Goal: Information Seeking & Learning: Learn about a topic

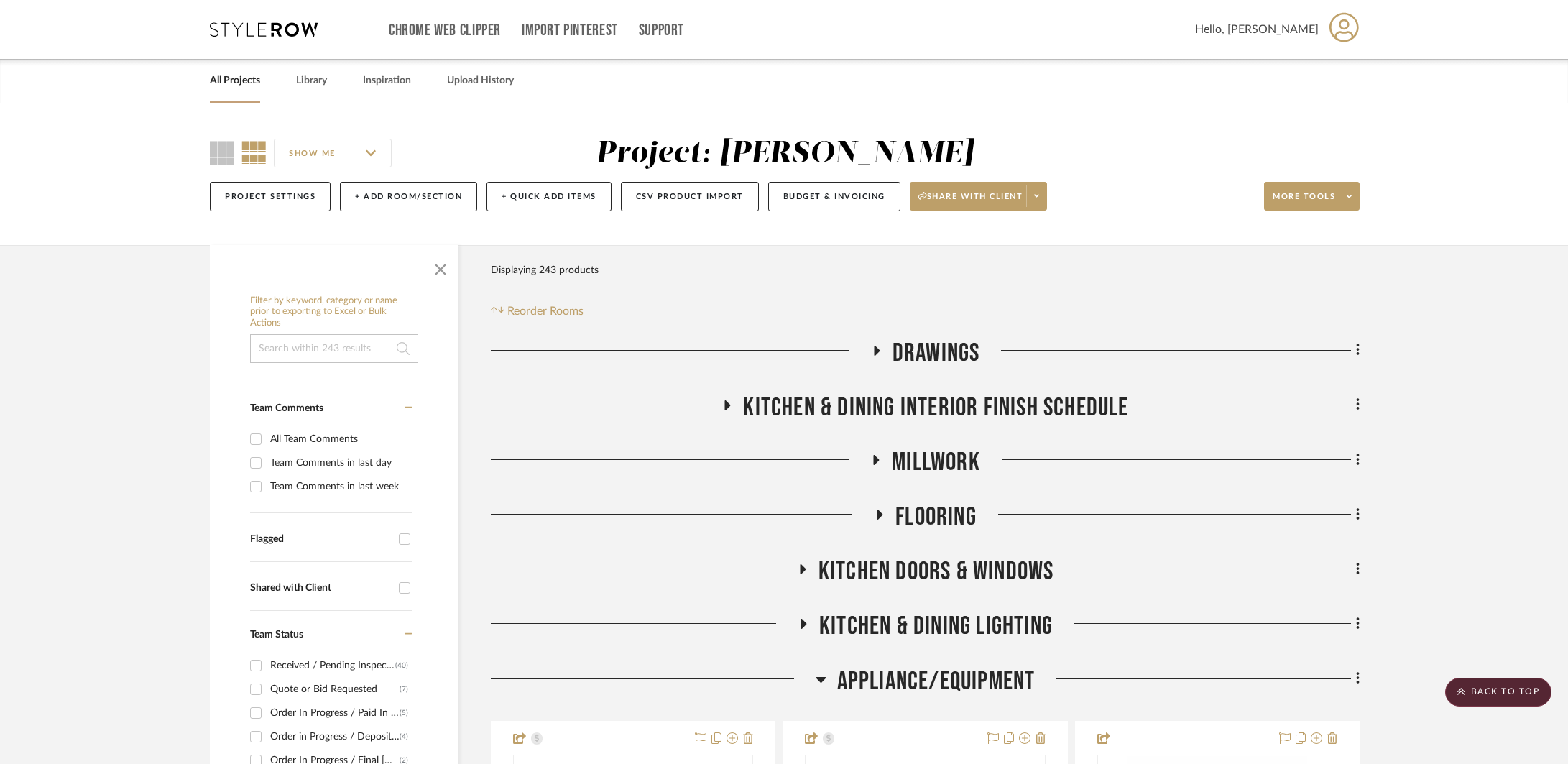
click at [855, 666] on span "APPLIANCE/EQUIPMENT" at bounding box center [936, 682] width 198 height 31
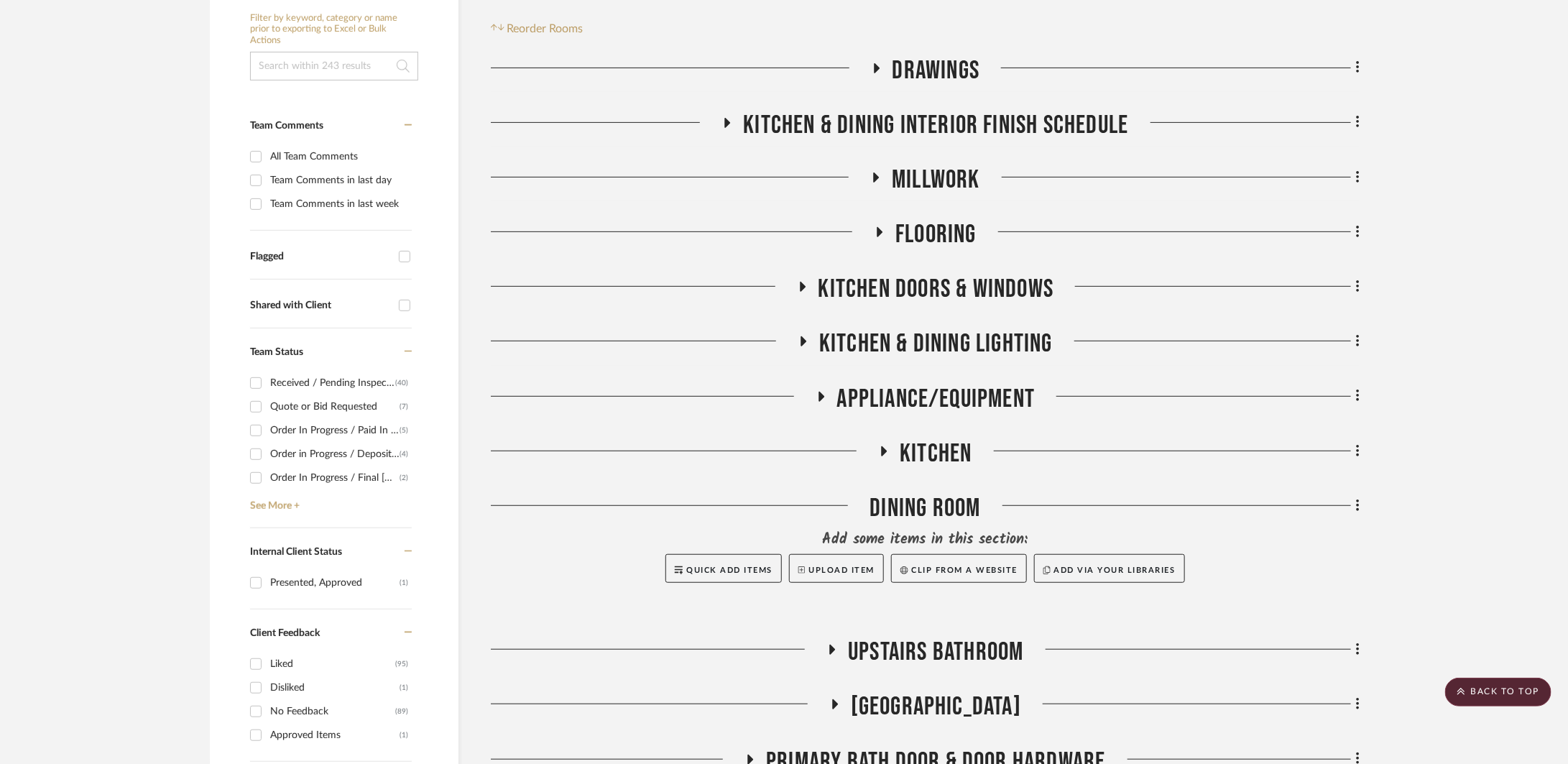
click at [923, 125] on span "KITCHEN & DINING INTERIOR FINISH SCHEDULE" at bounding box center [936, 126] width 385 height 31
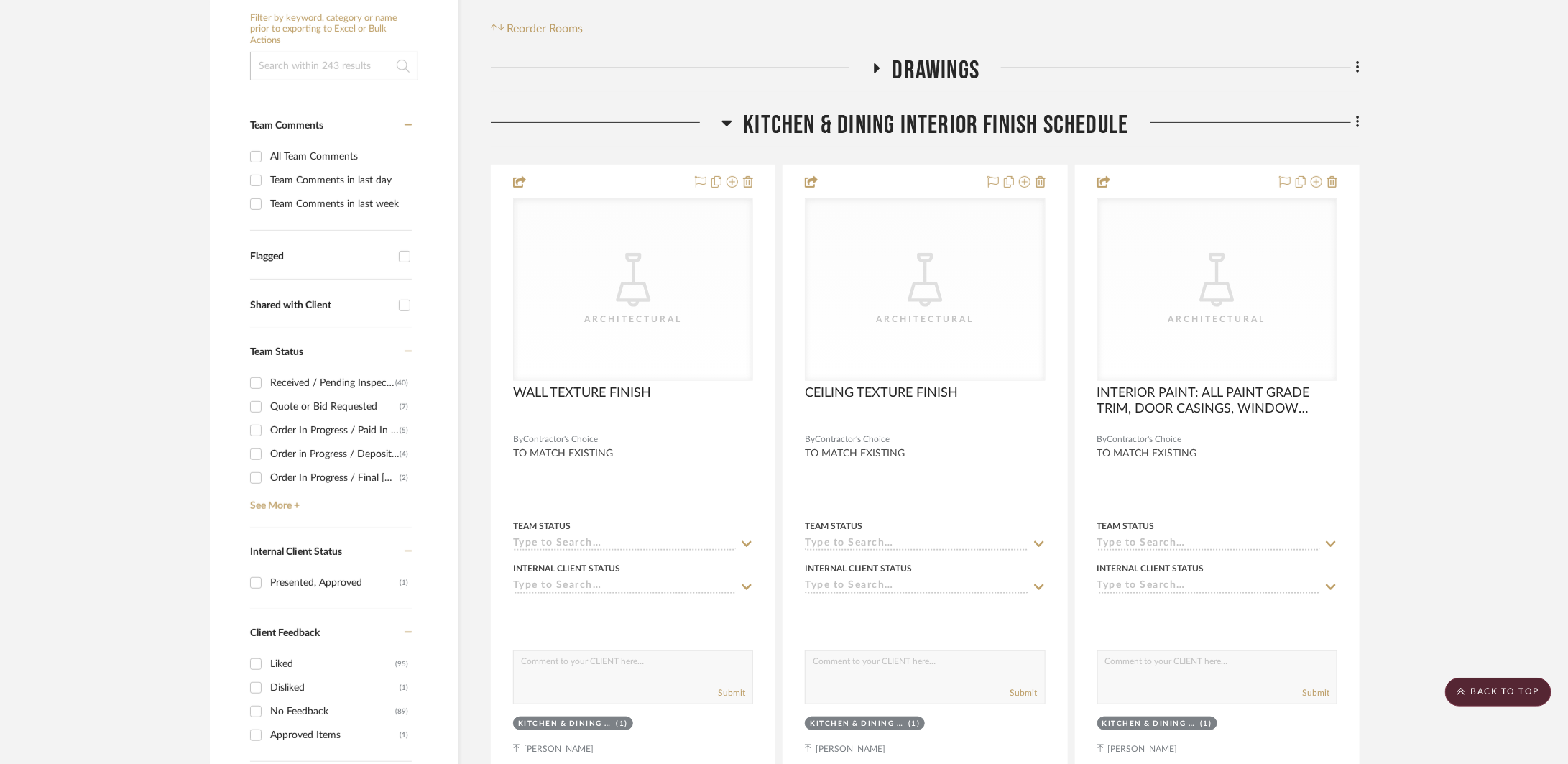
click at [923, 125] on span "KITCHEN & DINING INTERIOR FINISH SCHEDULE" at bounding box center [936, 126] width 385 height 31
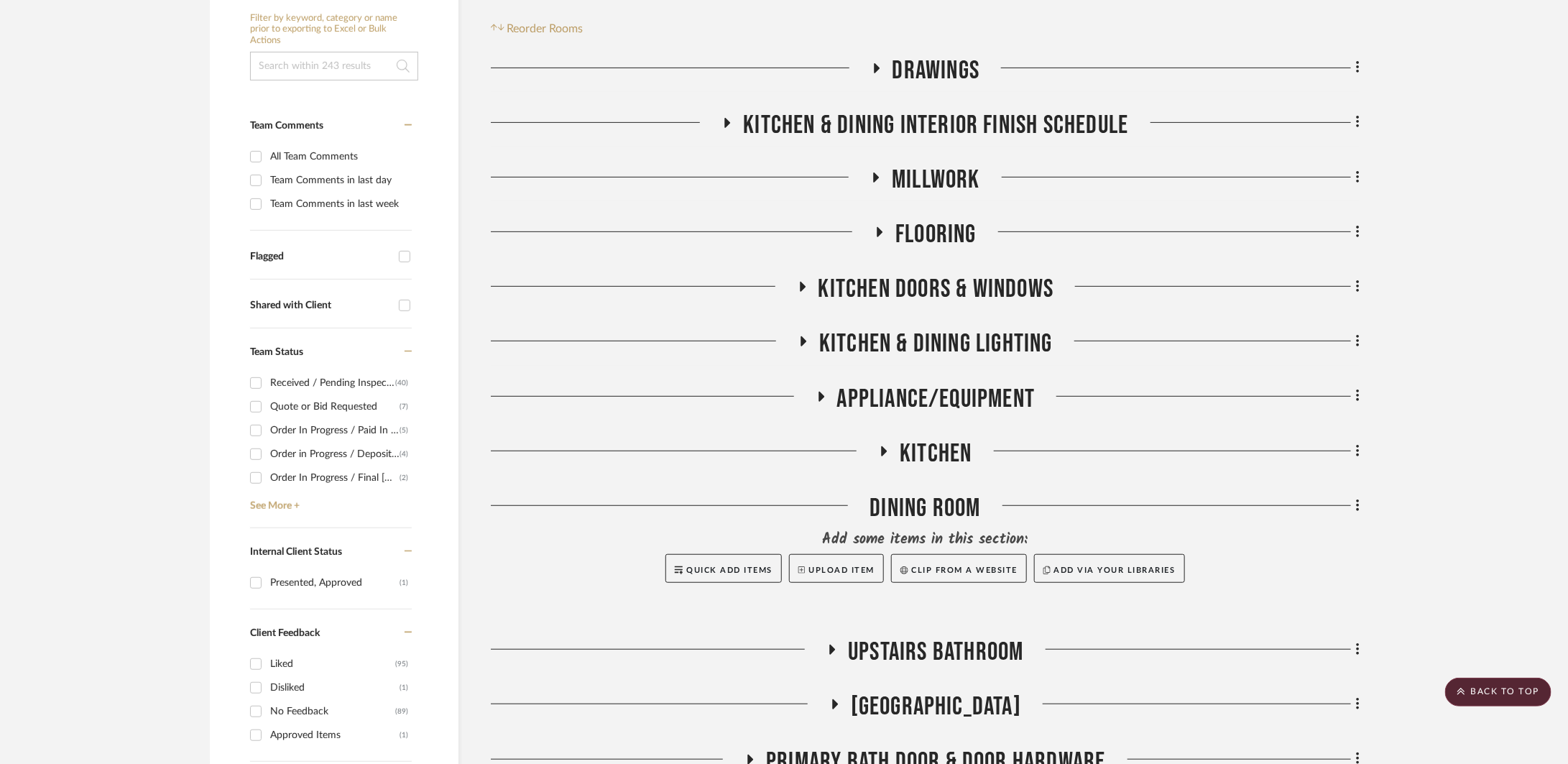
click at [914, 282] on span "KITCHEN DOORS & WINDOWS" at bounding box center [936, 289] width 235 height 31
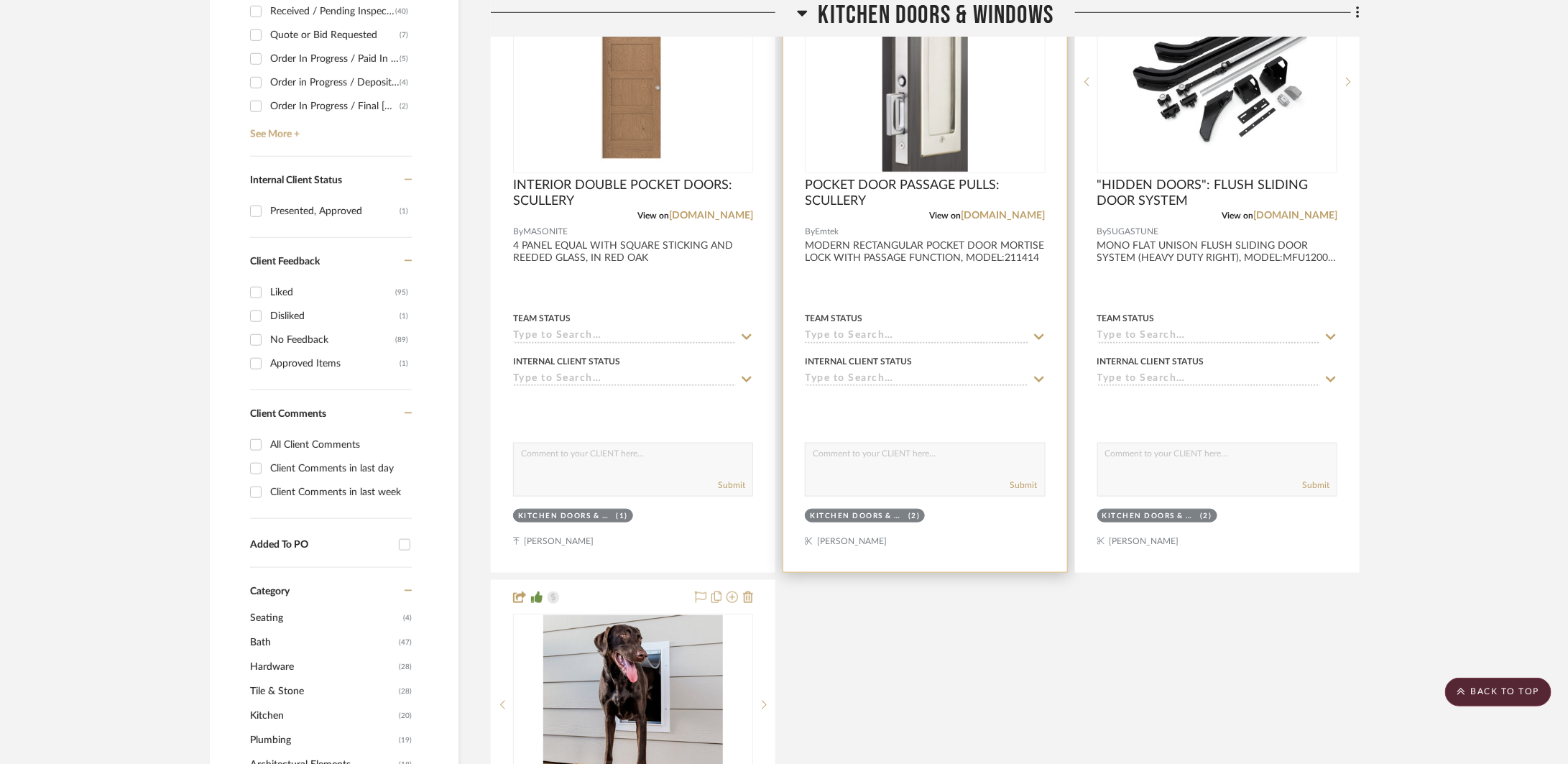
scroll to position [509, 0]
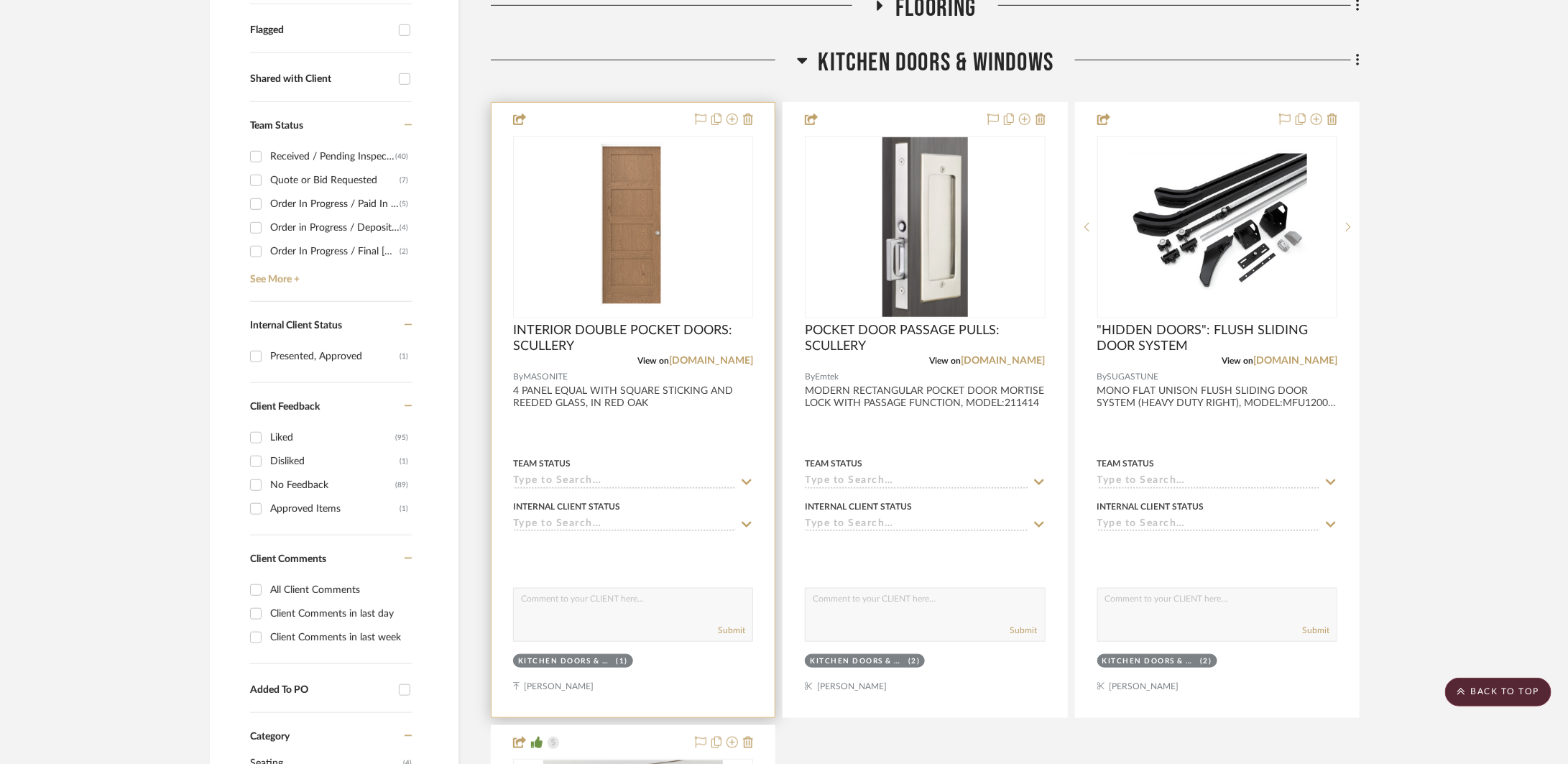
click at [604, 438] on div at bounding box center [632, 410] width 283 height 615
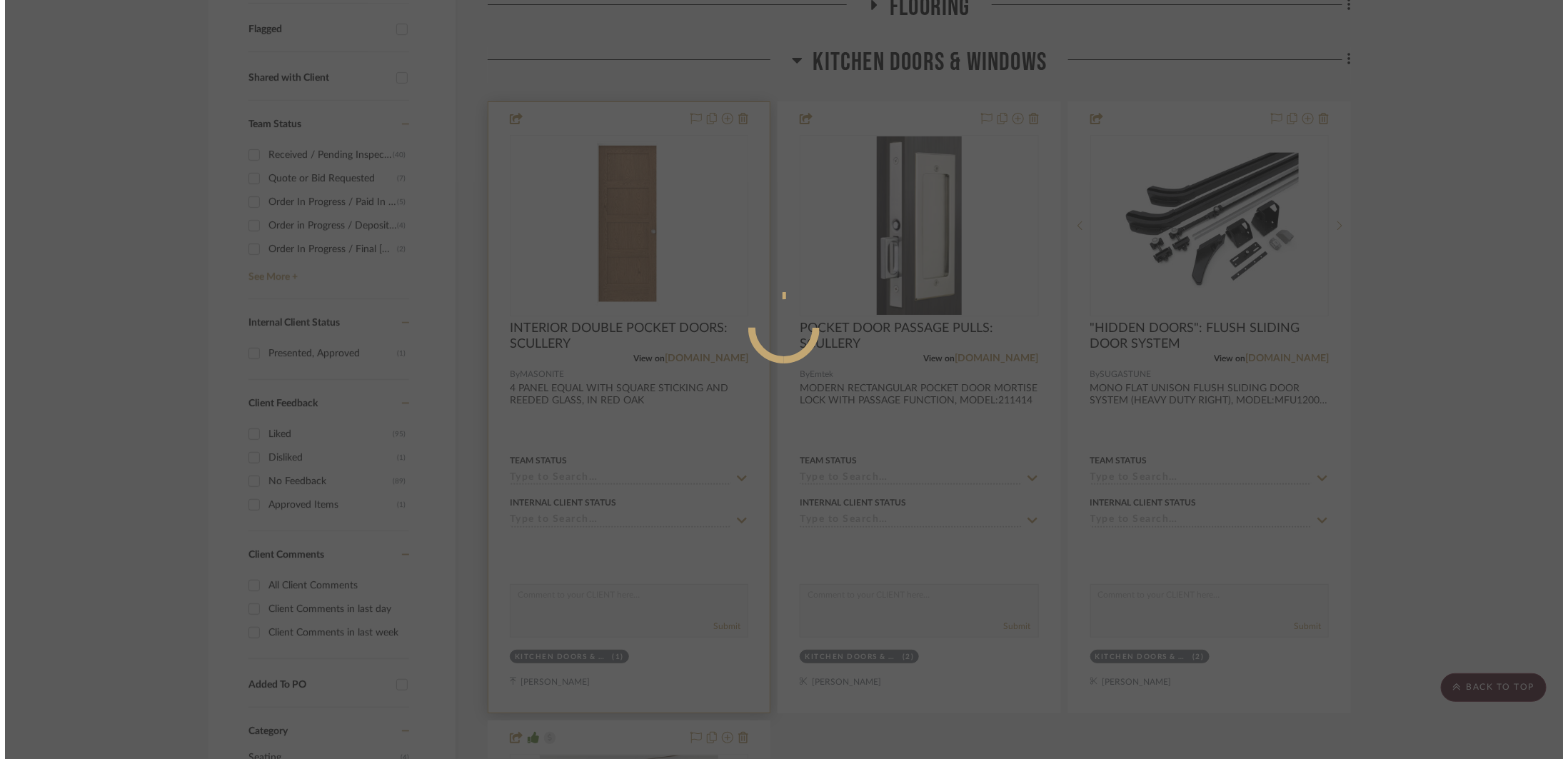
scroll to position [0, 0]
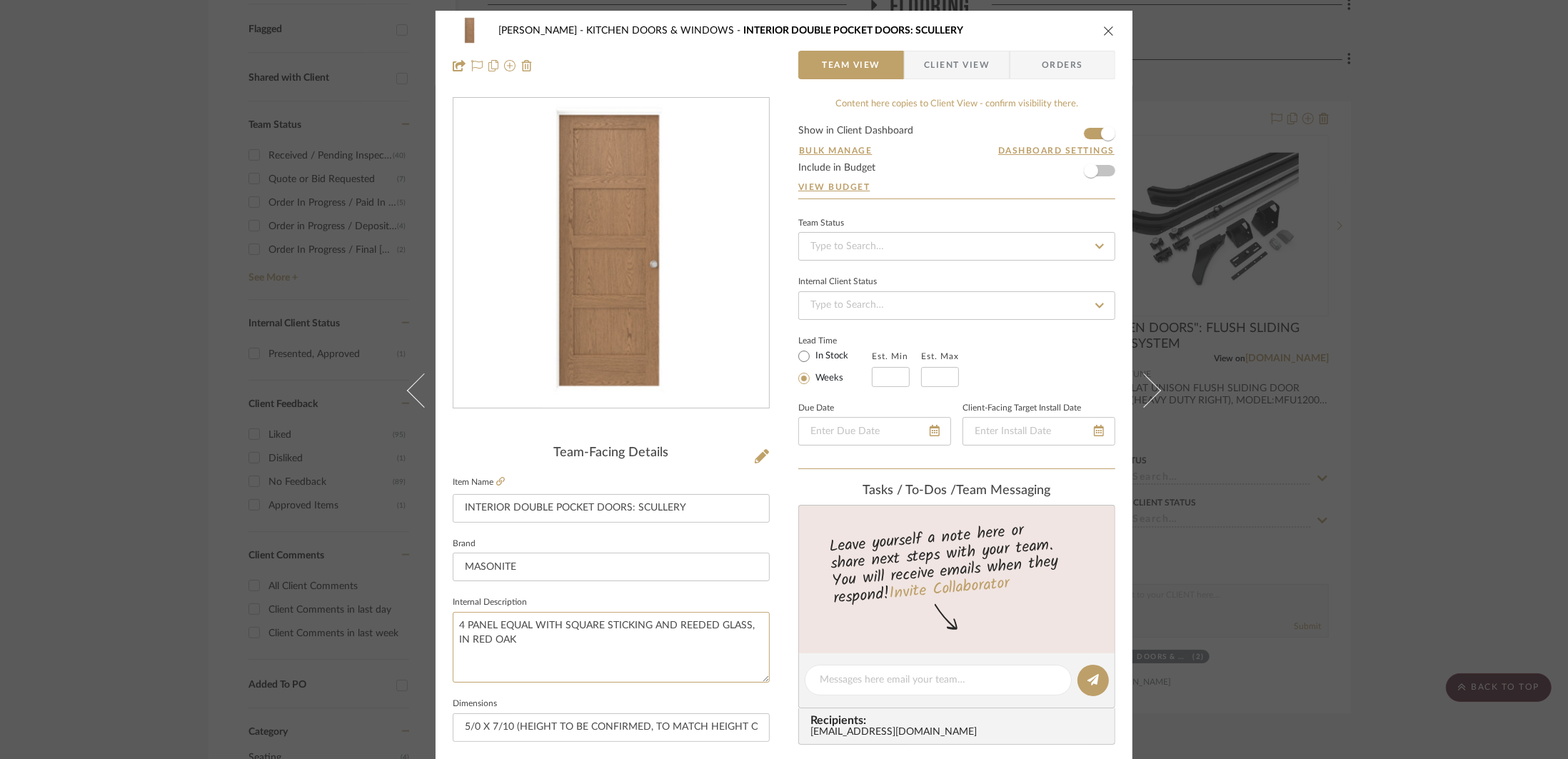
drag, startPoint x: 505, startPoint y: 649, endPoint x: 434, endPoint y: 620, distance: 76.7
click at [435, 620] on div "[PERSON_NAME] KITCHEN DOORS & WINDOWS INTERIOR DOUBLE POCKET DOORS: SCULLERY Te…" at bounding box center [783, 670] width 696 height 1319
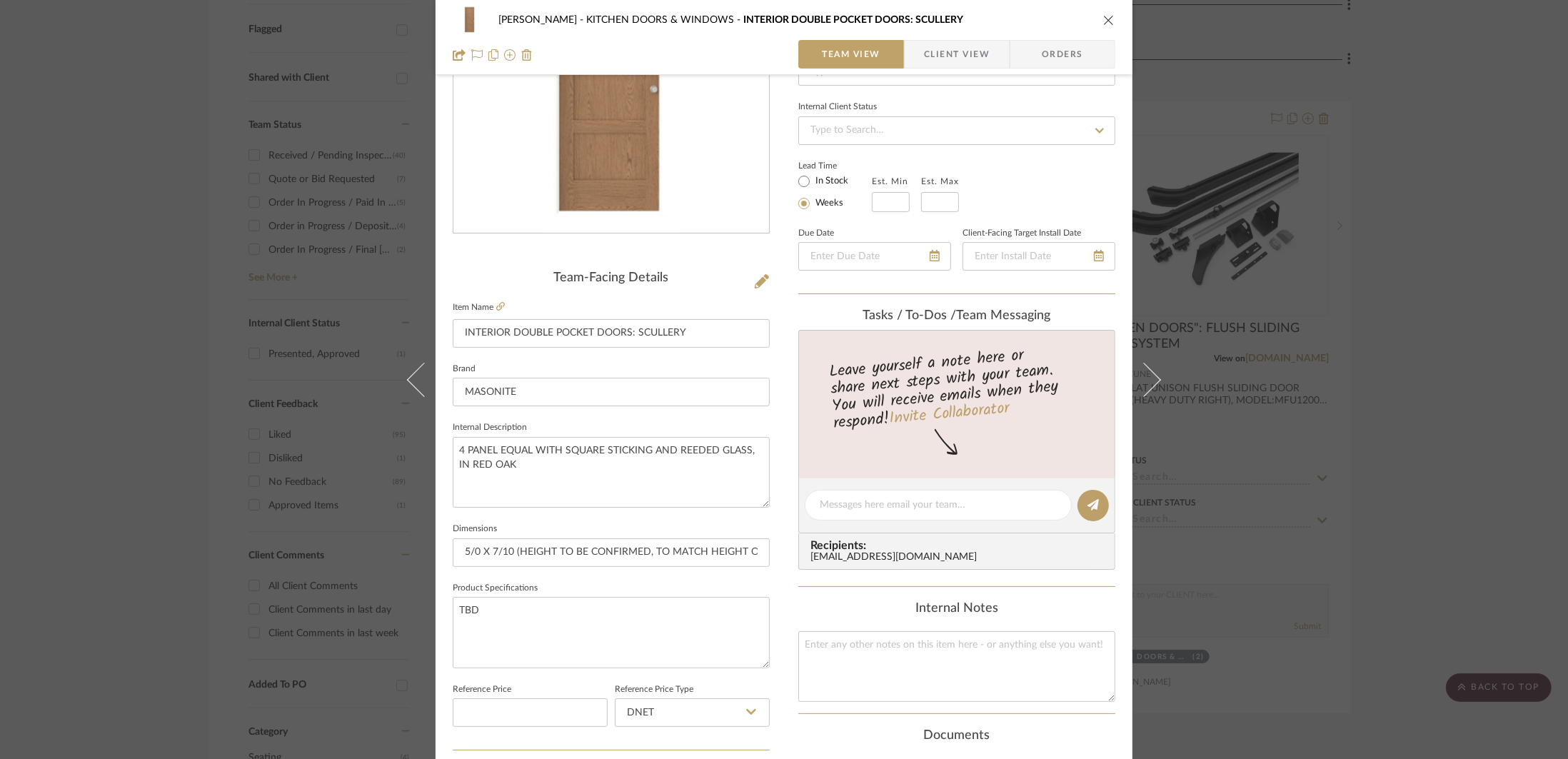
click at [1286, 440] on div "[PERSON_NAME] KITCHEN DOORS & WINDOWS INTERIOR DOUBLE POCKET DOORS: SCULLERY Te…" at bounding box center [784, 379] width 1568 height 759
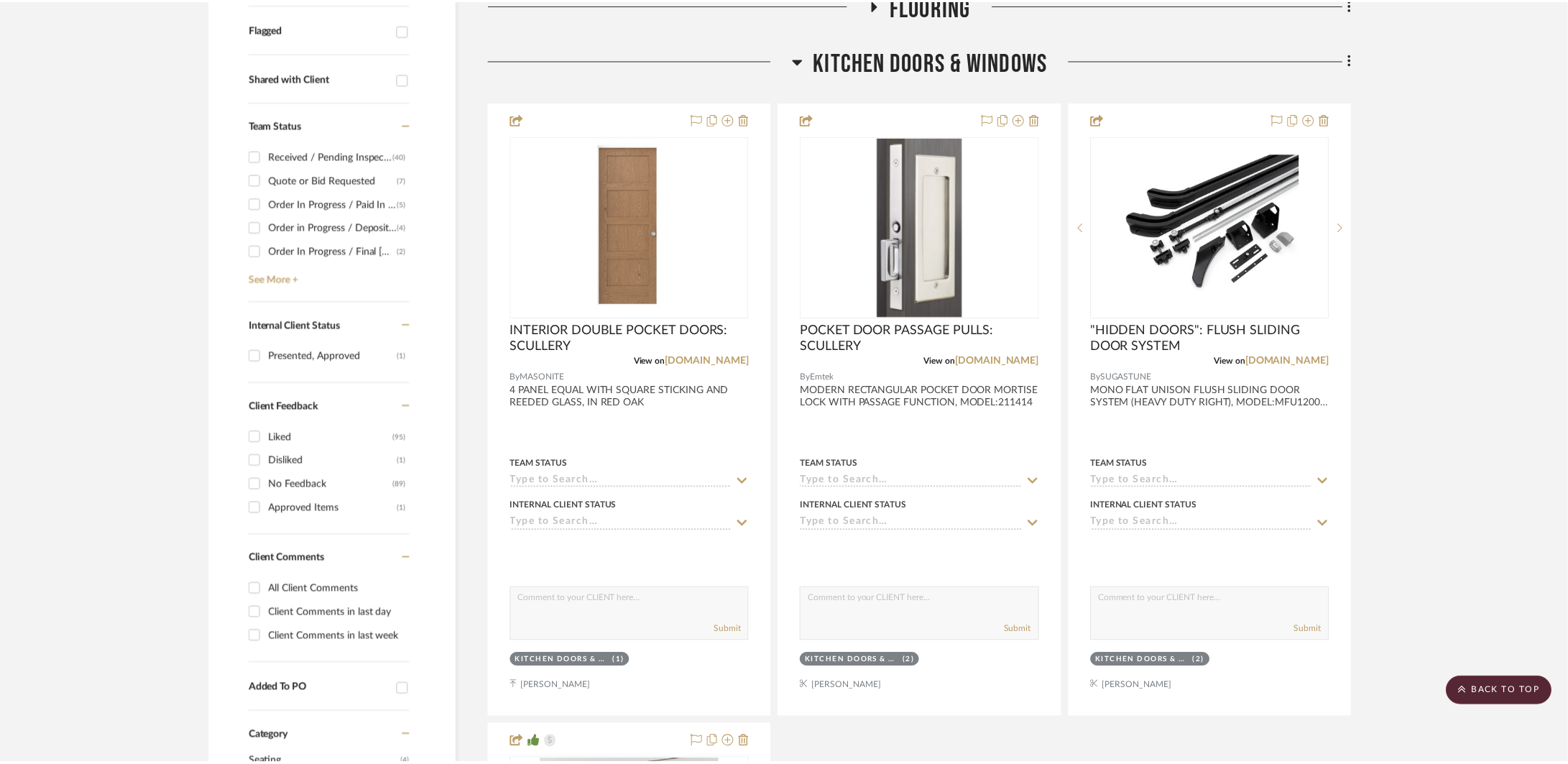
scroll to position [509, 0]
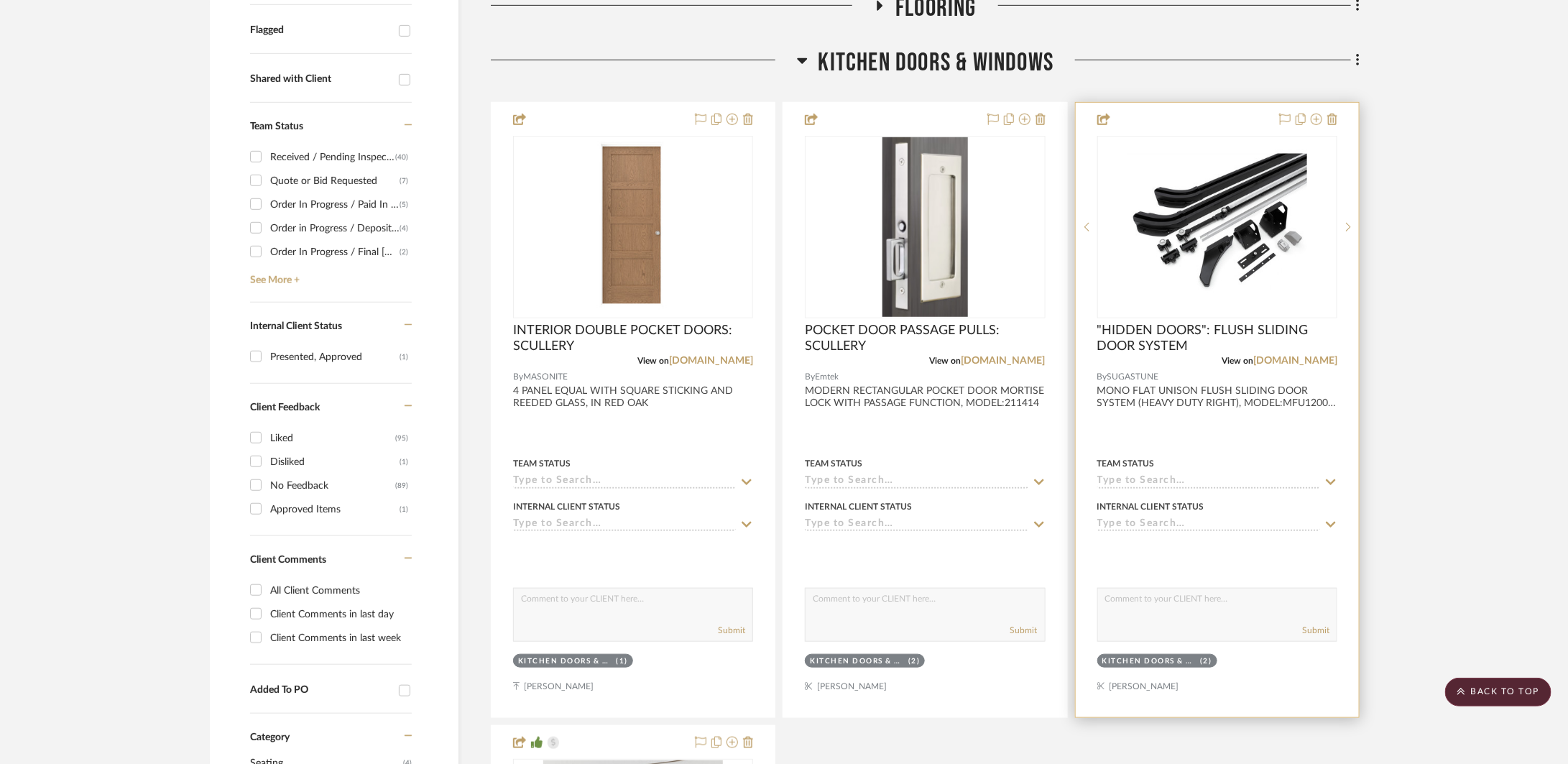
click at [1300, 440] on div at bounding box center [1217, 410] width 283 height 615
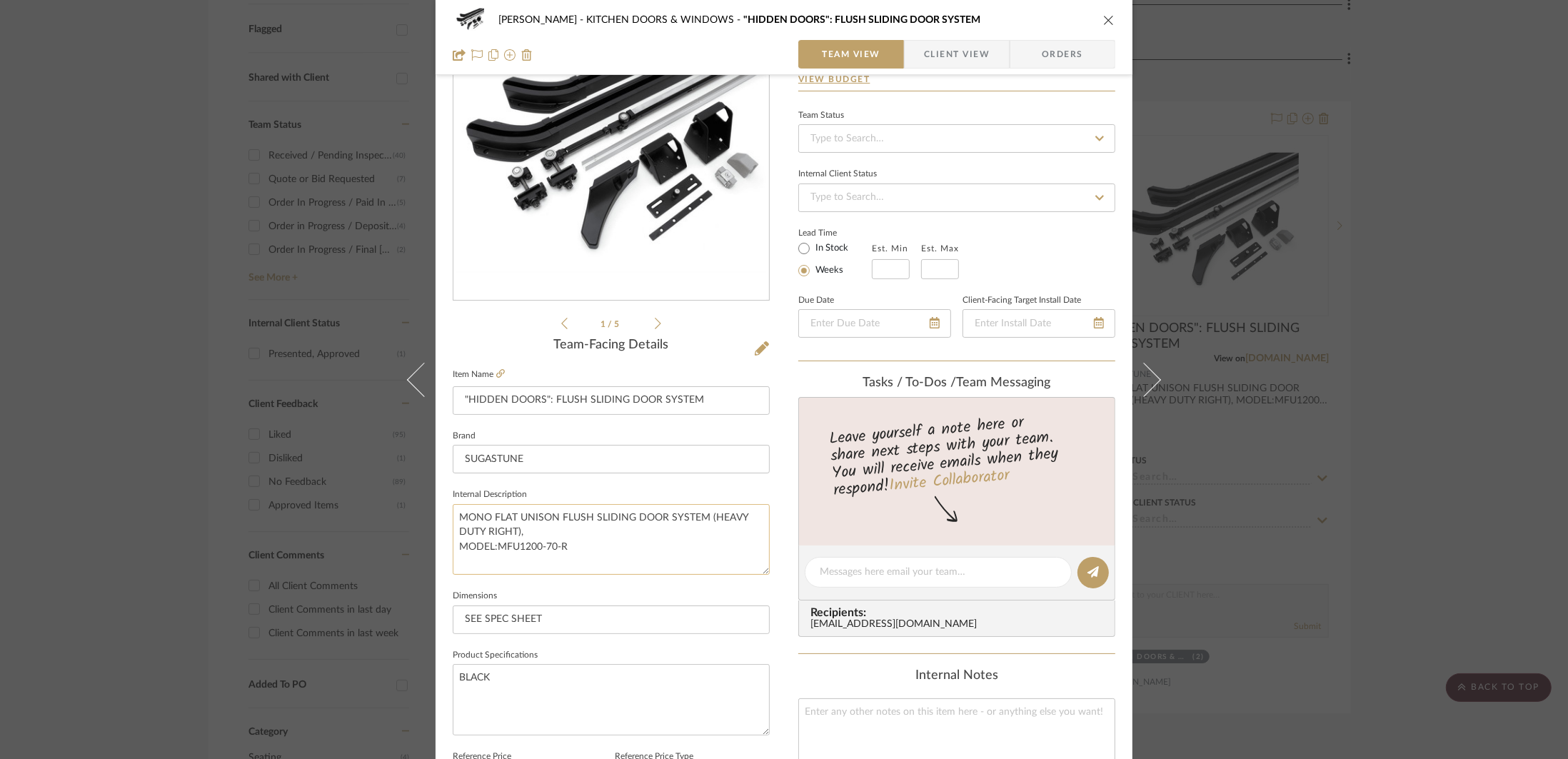
scroll to position [127, 0]
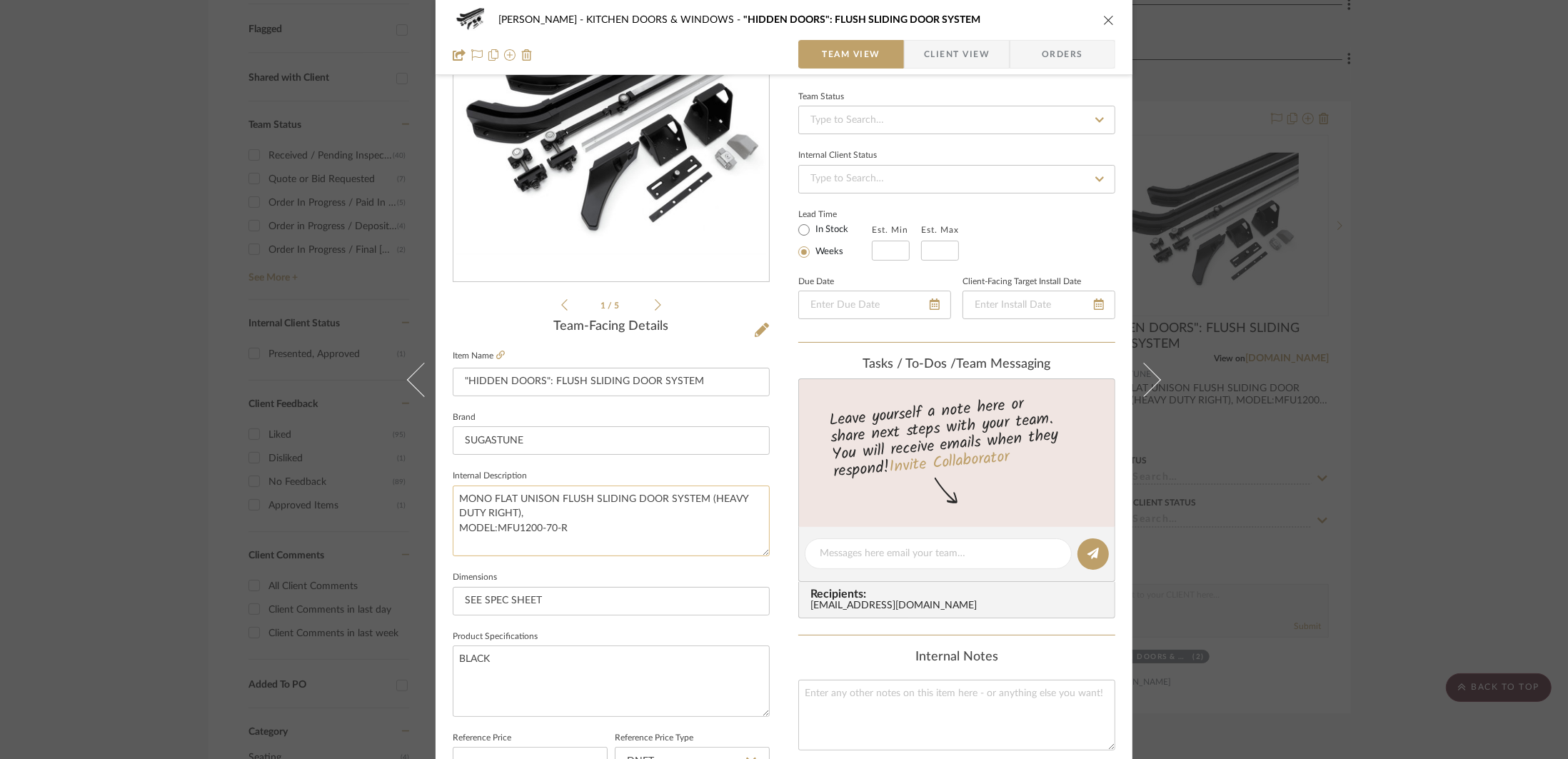
drag, startPoint x: 594, startPoint y: 536, endPoint x: 453, endPoint y: 499, distance: 145.8
click at [453, 499] on textarea "MONO FLAT UNISON FLUSH SLIDING DOOR SYSTEM (HEAVY DUTY RIGHT), MODEL:MFU1200-70…" at bounding box center [611, 520] width 317 height 71
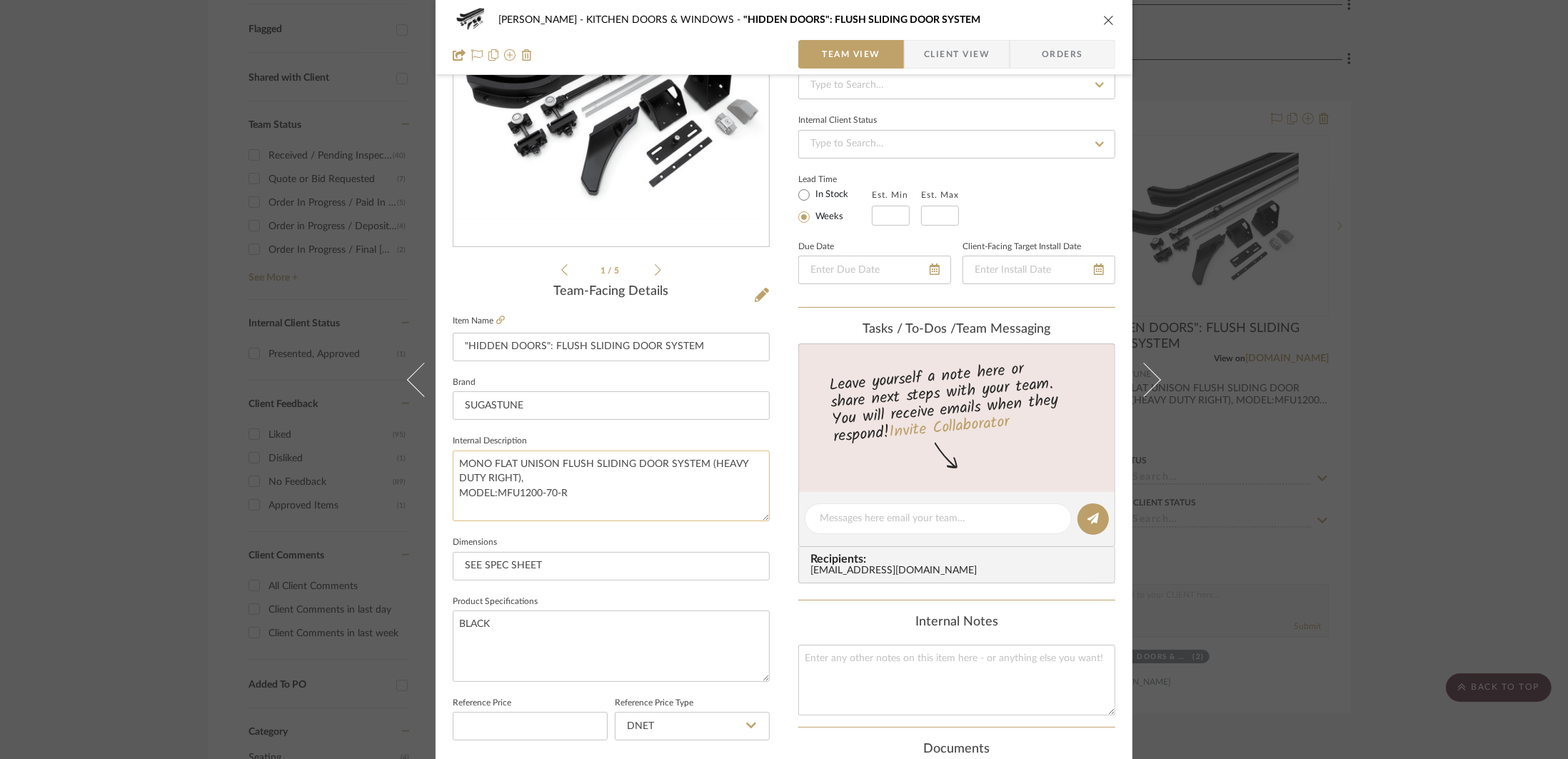
scroll to position [162, 0]
click at [1369, 346] on div "[PERSON_NAME] KITCHEN DOORS & WINDOWS "HIDDEN DOORS": FLUSH SLIDING DOOR SYSTEM…" at bounding box center [784, 379] width 1568 height 759
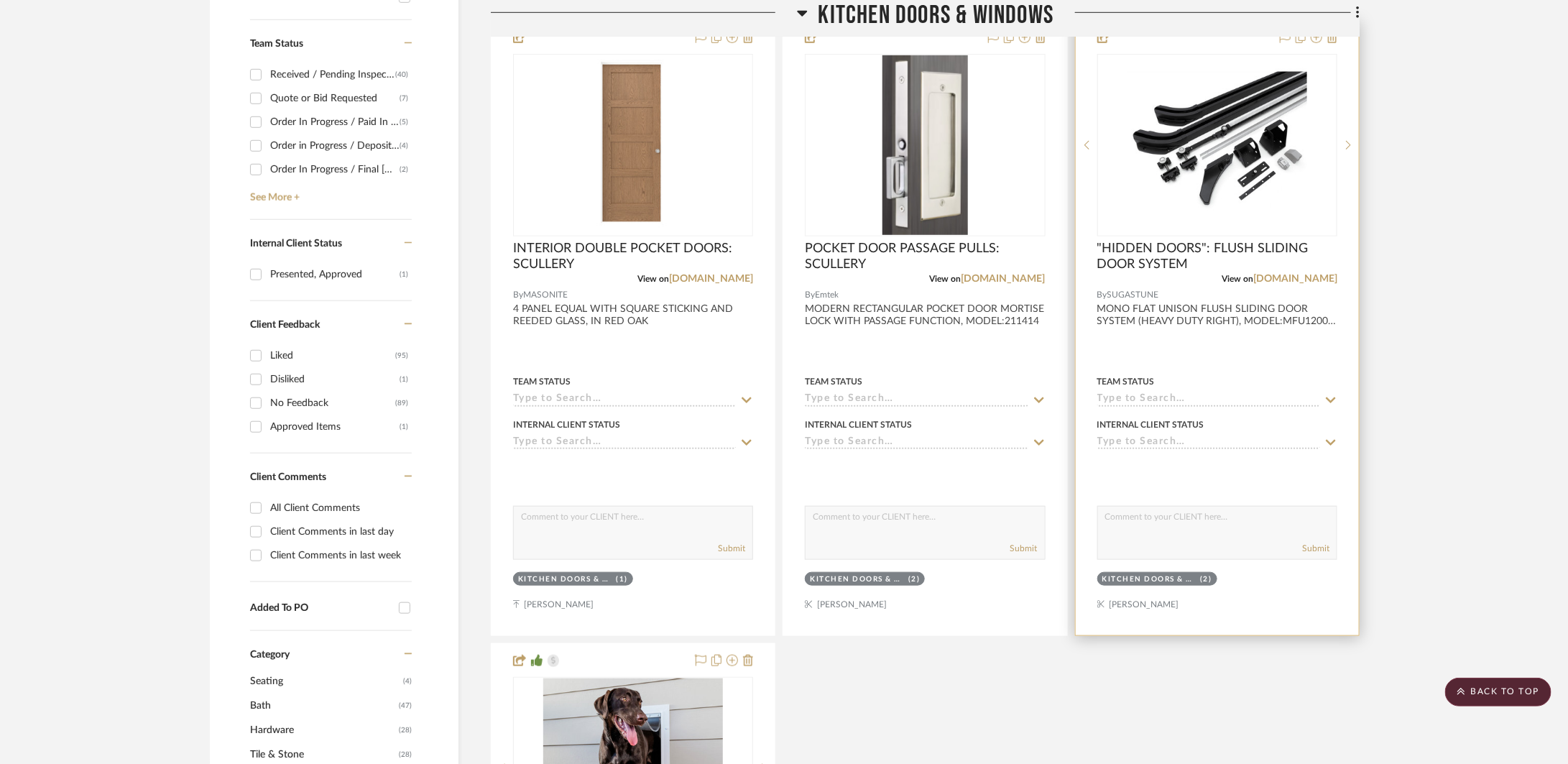
scroll to position [584, 0]
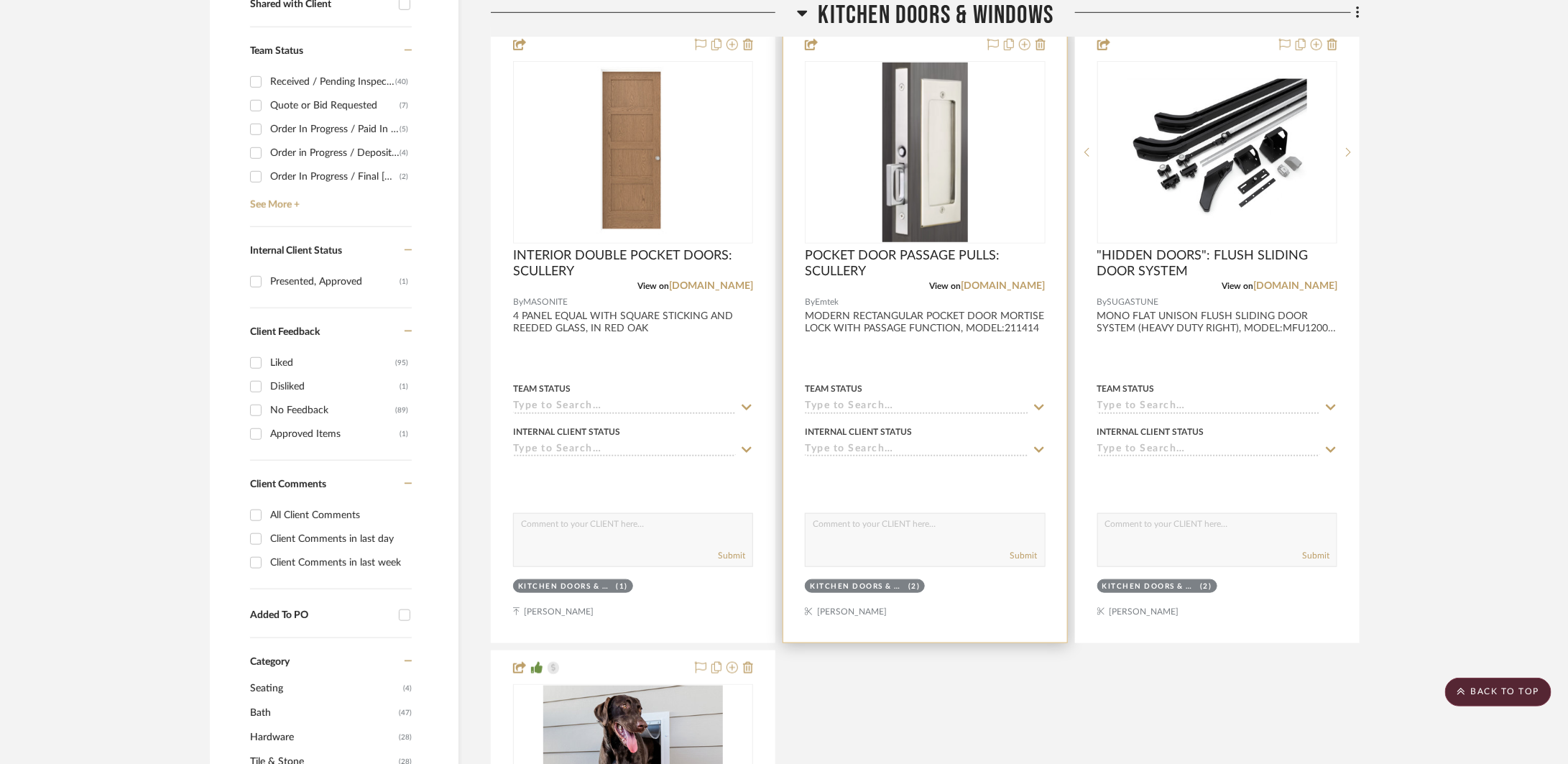
click at [973, 374] on div at bounding box center [925, 335] width 283 height 615
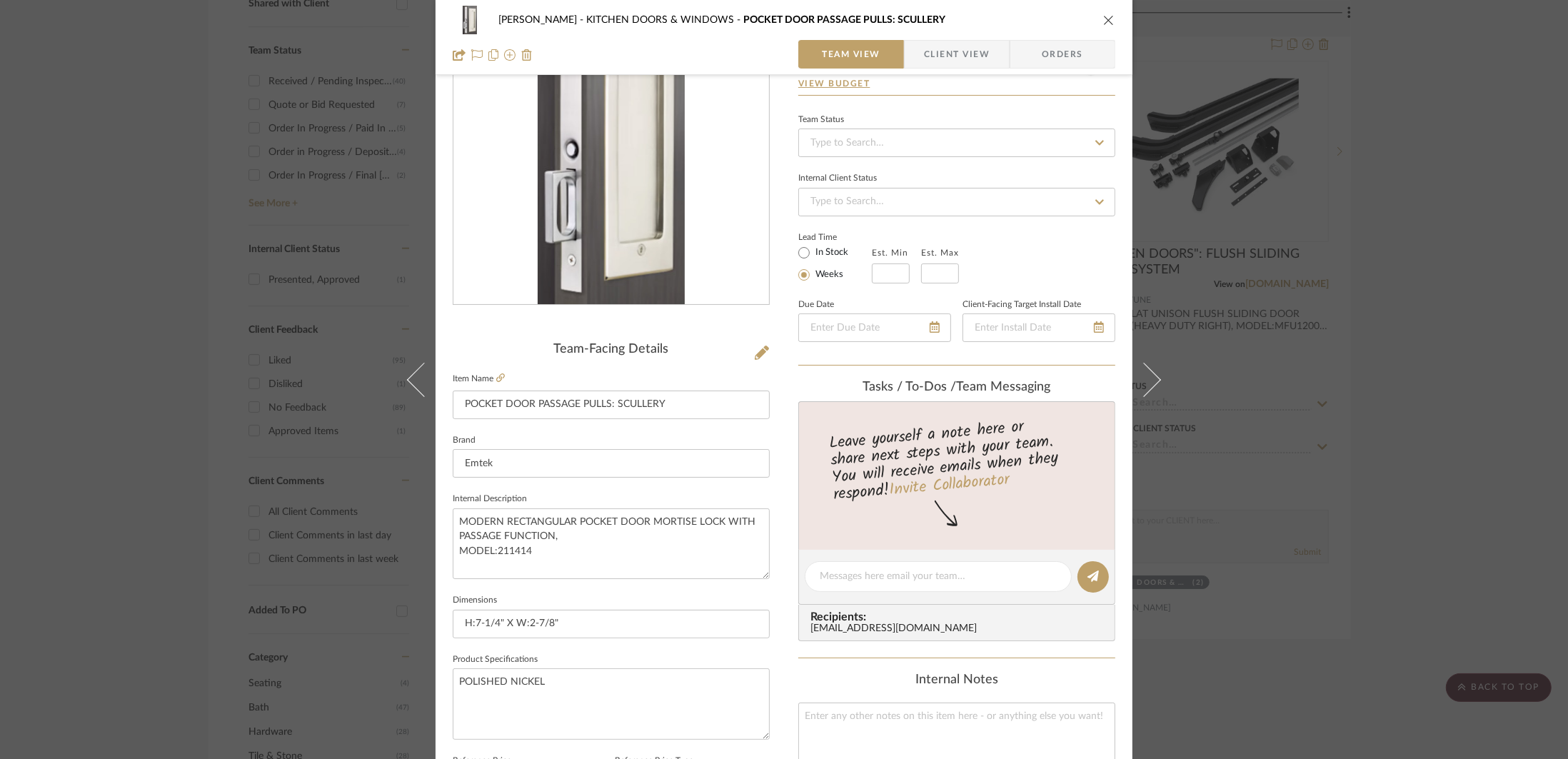
scroll to position [104, 0]
drag, startPoint x: 541, startPoint y: 552, endPoint x: 454, endPoint y: 522, distance: 92.0
click at [454, 522] on textarea "MODERN RECTANGULAR POCKET DOOR MORTISE LOCK WITH PASSAGE FUNCTION, MODEL:211414" at bounding box center [611, 543] width 317 height 71
drag, startPoint x: 588, startPoint y: 622, endPoint x: 441, endPoint y: 618, distance: 147.1
click at [441, 618] on div "[PERSON_NAME] KITCHEN DOORS & WINDOWS POCKET DOOR PASSAGE PULLS: SCULLERY Team …" at bounding box center [783, 566] width 696 height 1319
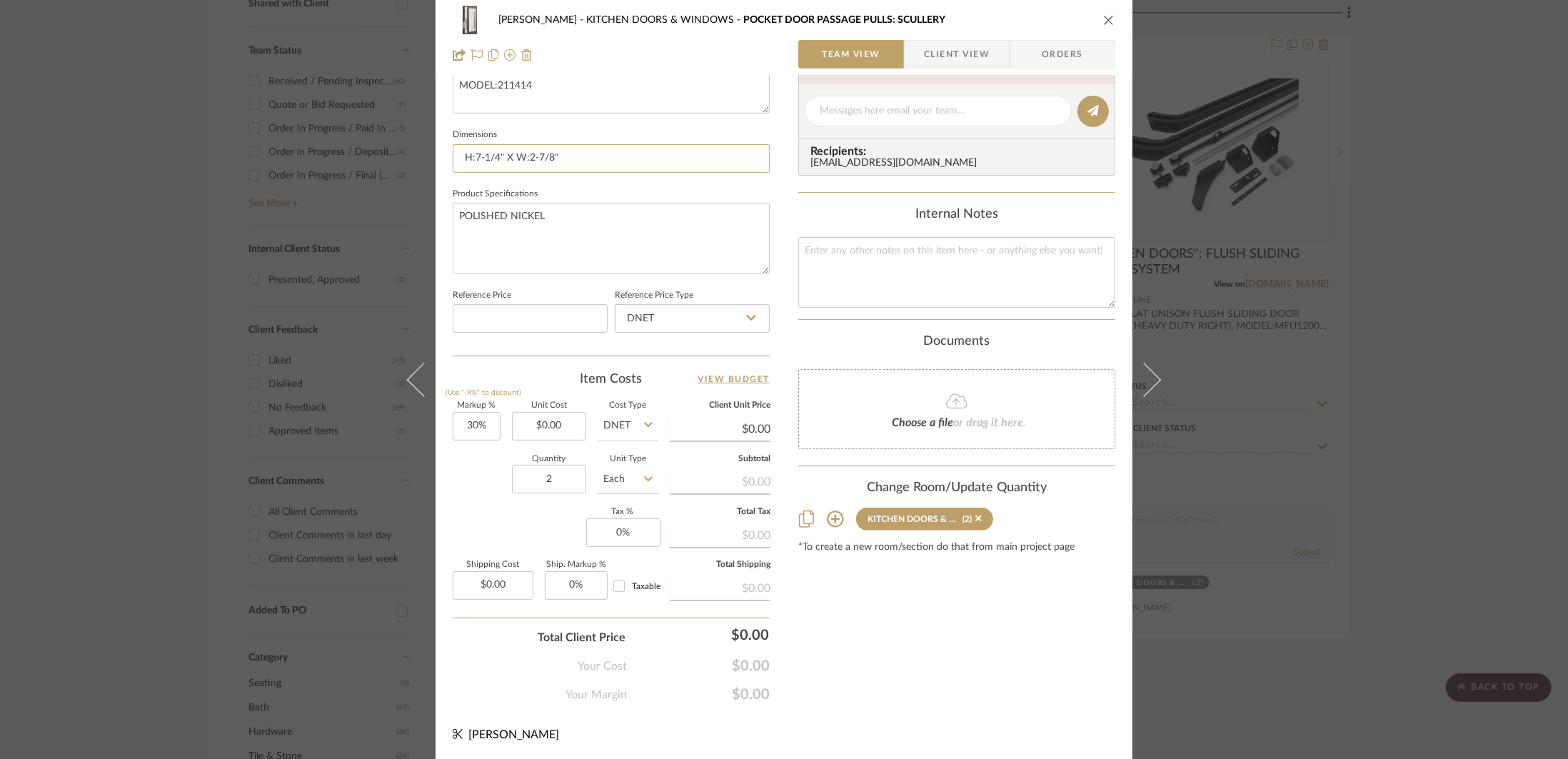
scroll to position [0, 0]
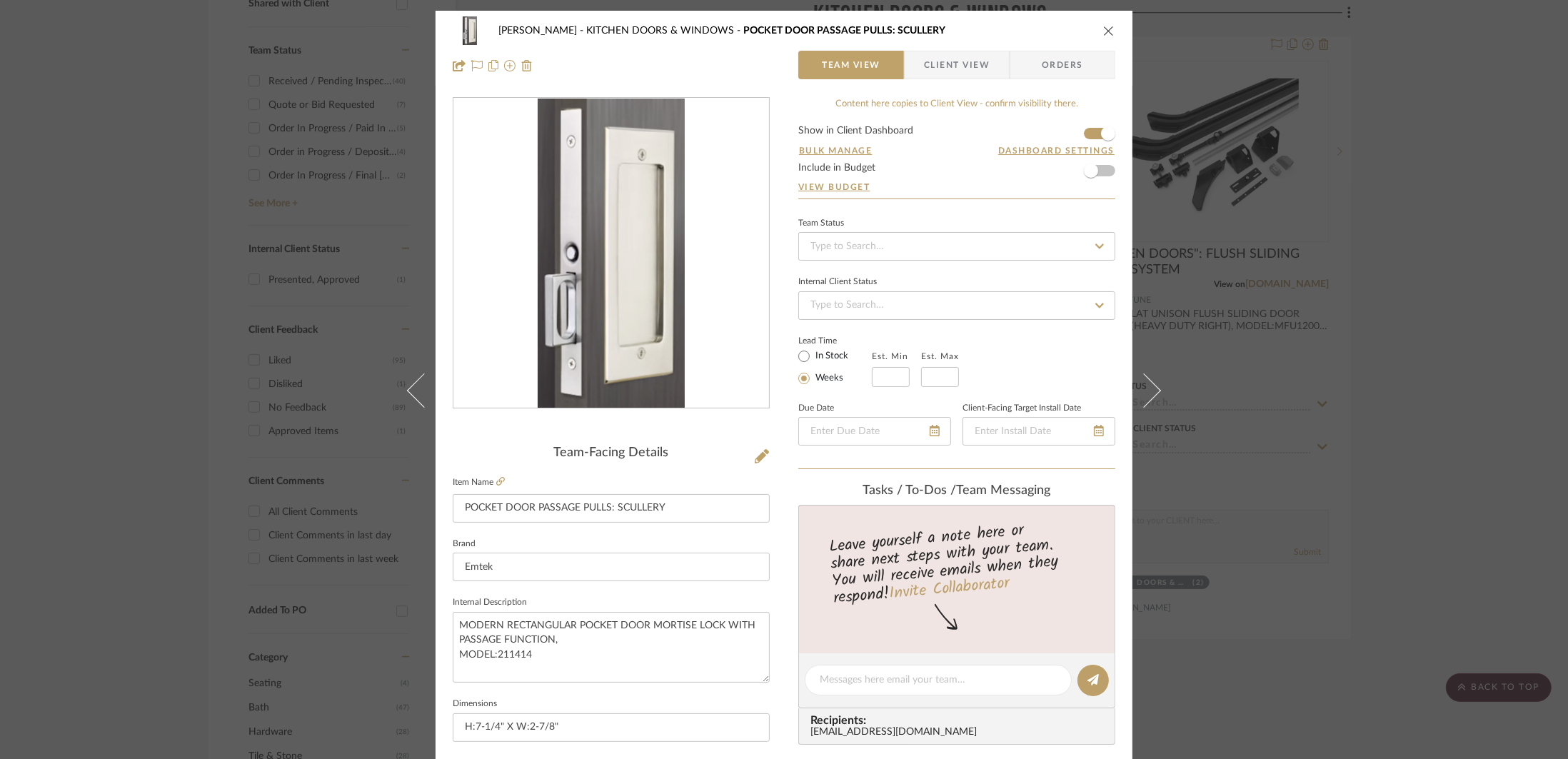
click at [1404, 403] on div "[PERSON_NAME] KITCHEN DOORS & WINDOWS POCKET DOOR PASSAGE PULLS: SCULLERY Team …" at bounding box center [784, 379] width 1568 height 759
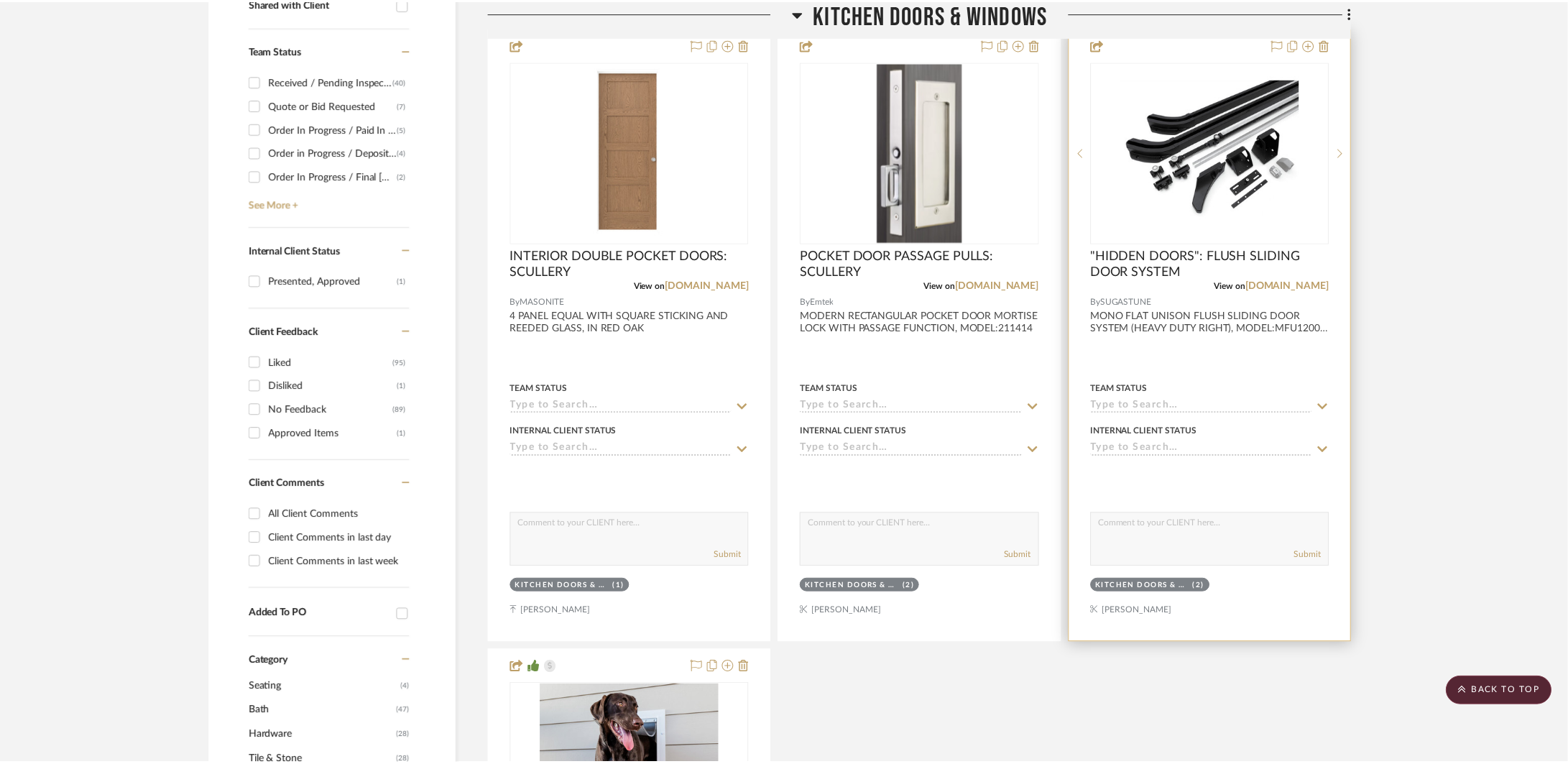
scroll to position [584, 0]
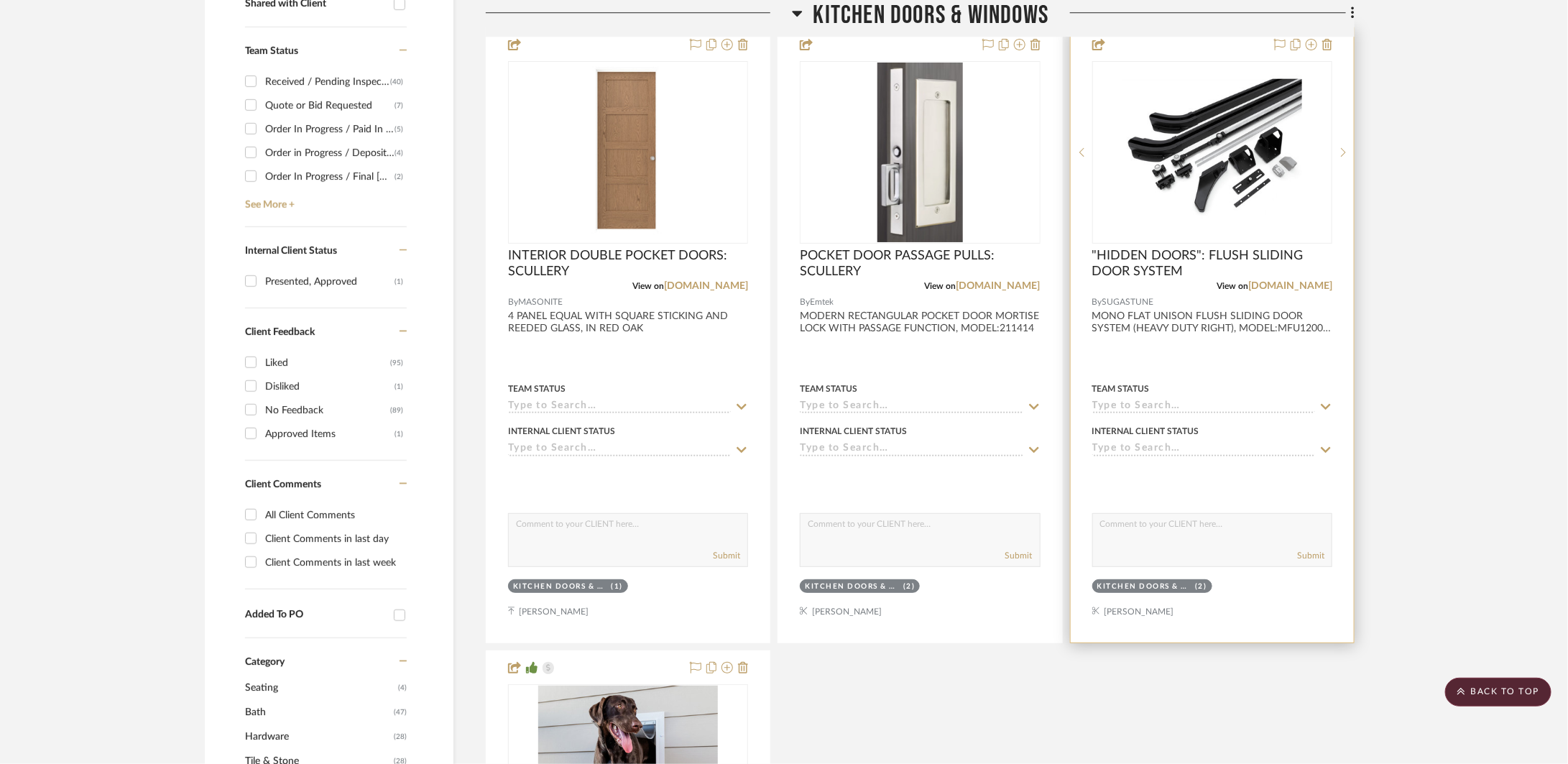
click at [1352, 419] on div at bounding box center [1212, 335] width 283 height 615
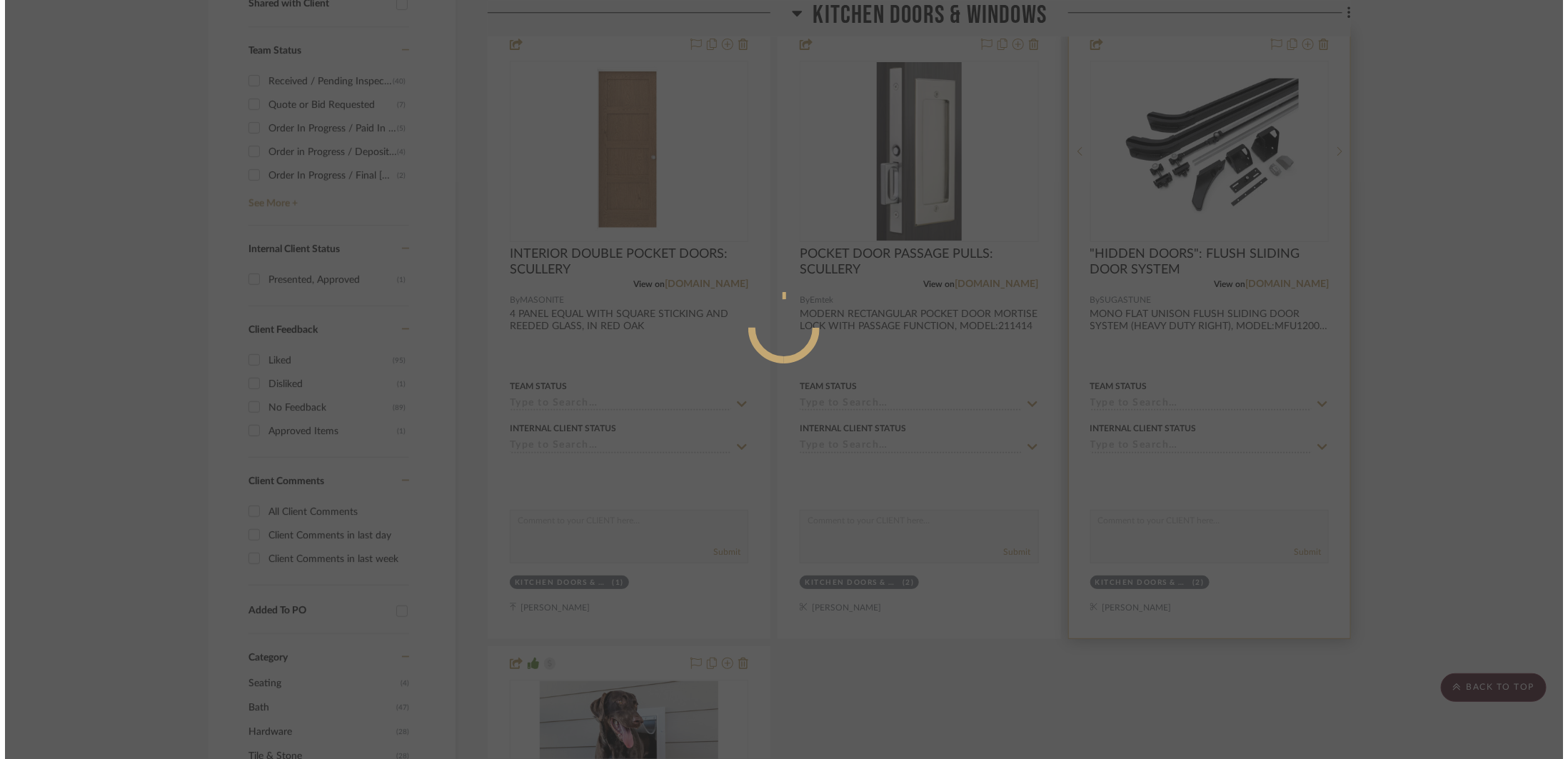
scroll to position [0, 0]
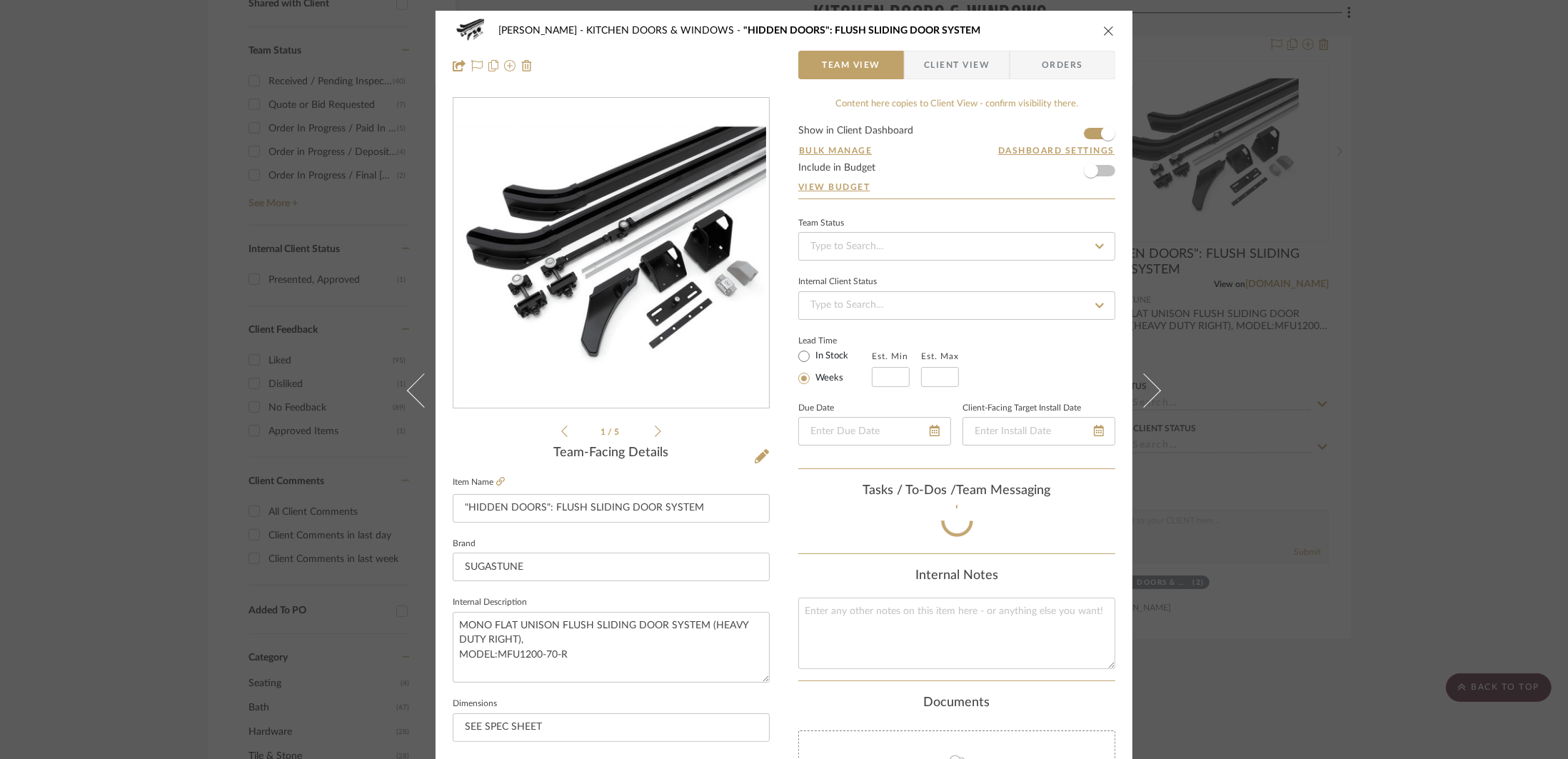
click at [1428, 400] on div "[PERSON_NAME] KITCHEN DOORS & WINDOWS "HIDDEN DOORS": FLUSH SLIDING DOOR SYSTEM…" at bounding box center [784, 379] width 1568 height 759
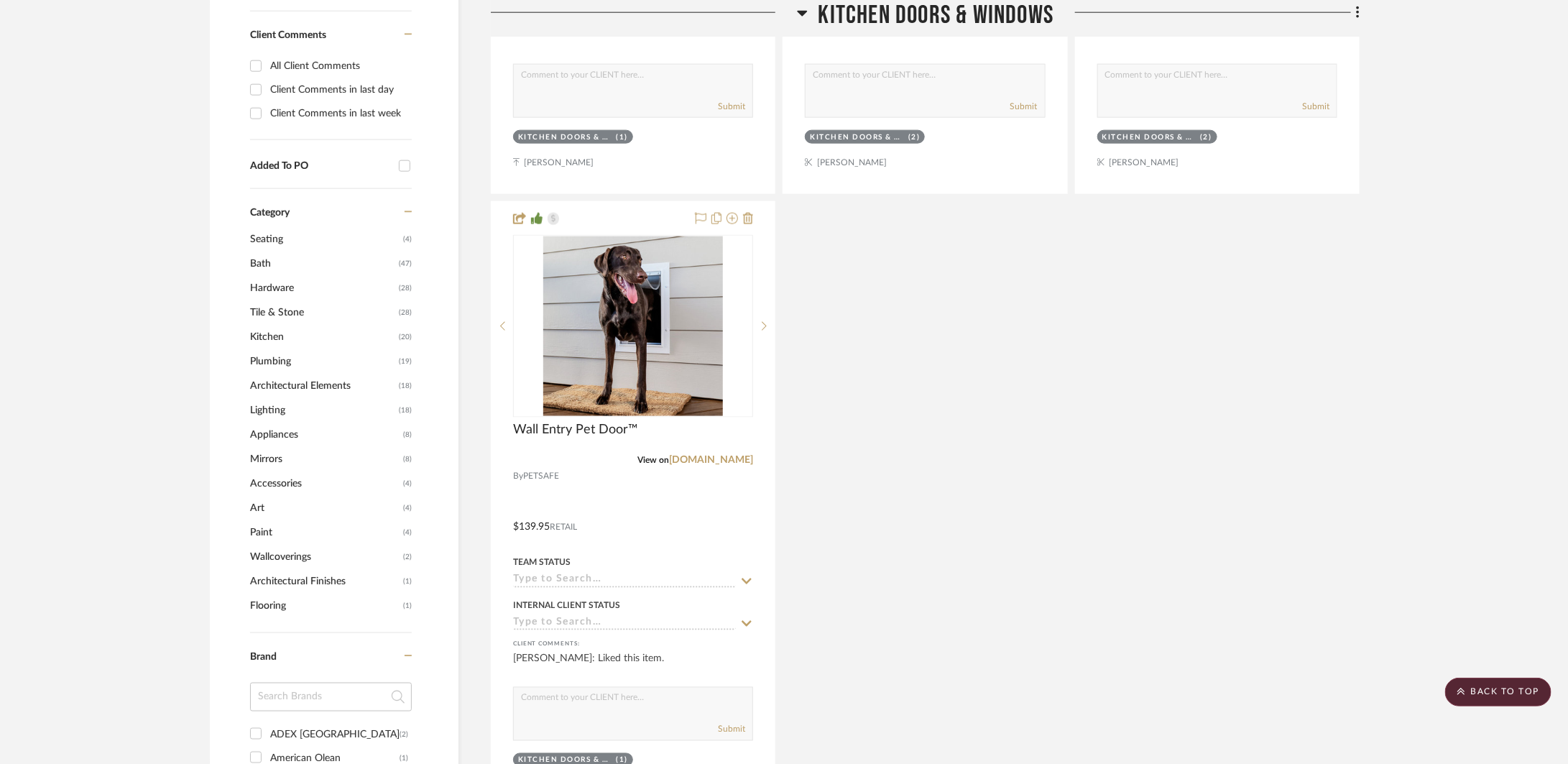
scroll to position [1053, 0]
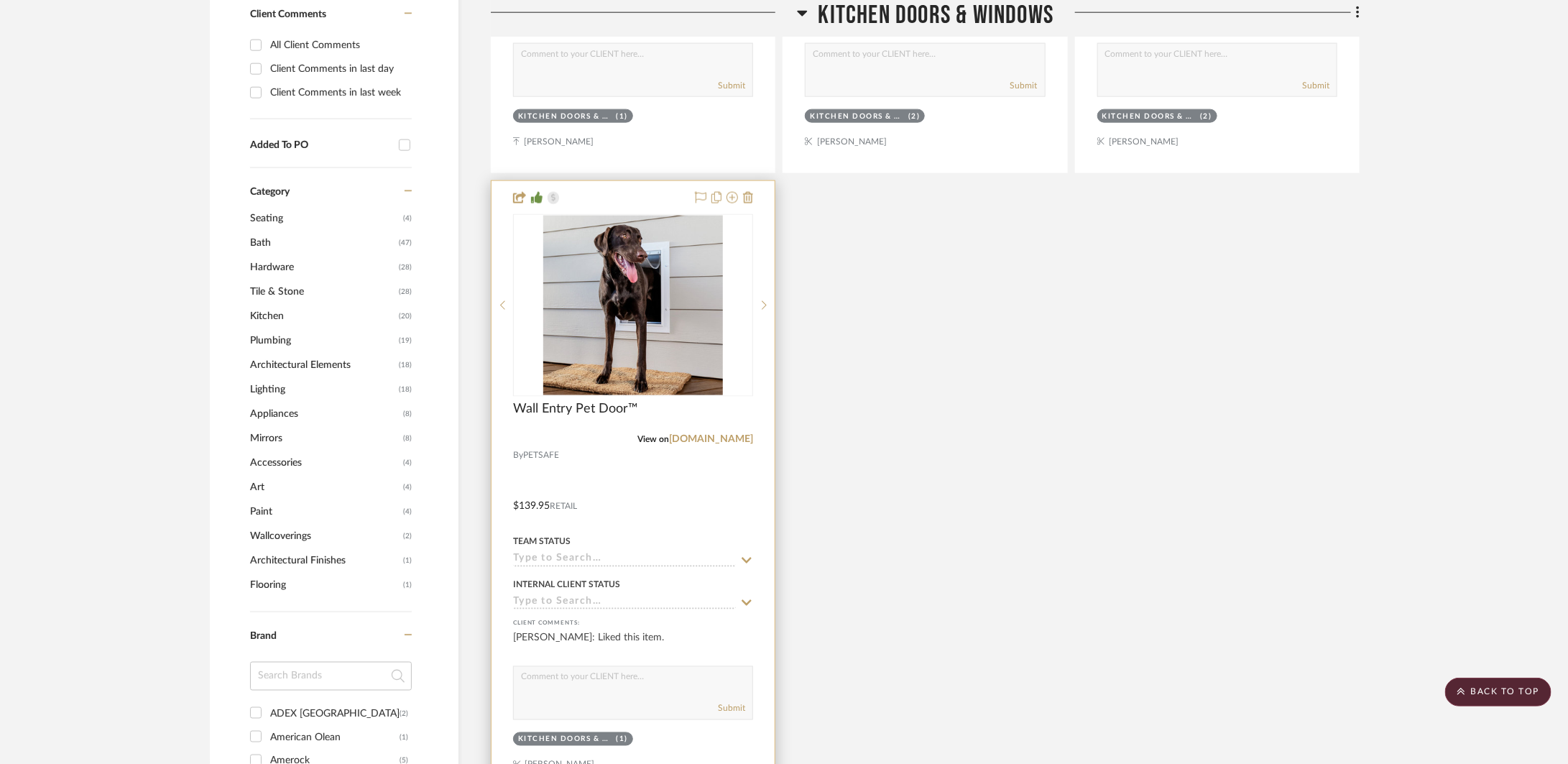
click at [717, 458] on div at bounding box center [632, 488] width 283 height 615
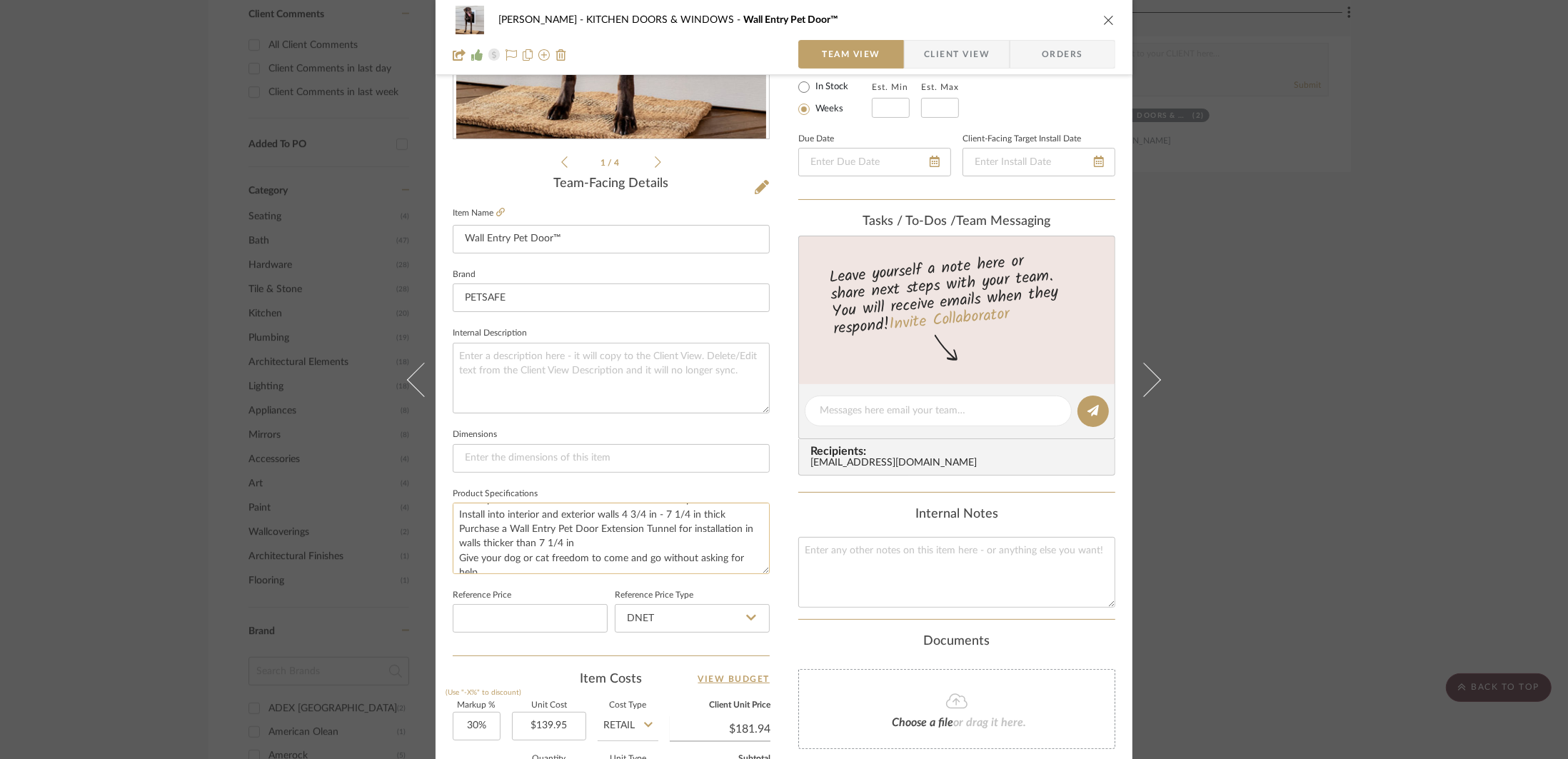
scroll to position [57, 0]
click at [1264, 427] on div "[PERSON_NAME] KITCHEN DOORS & WINDOWS Wall Entry Pet Door™ Team View Client Vie…" at bounding box center [784, 379] width 1568 height 759
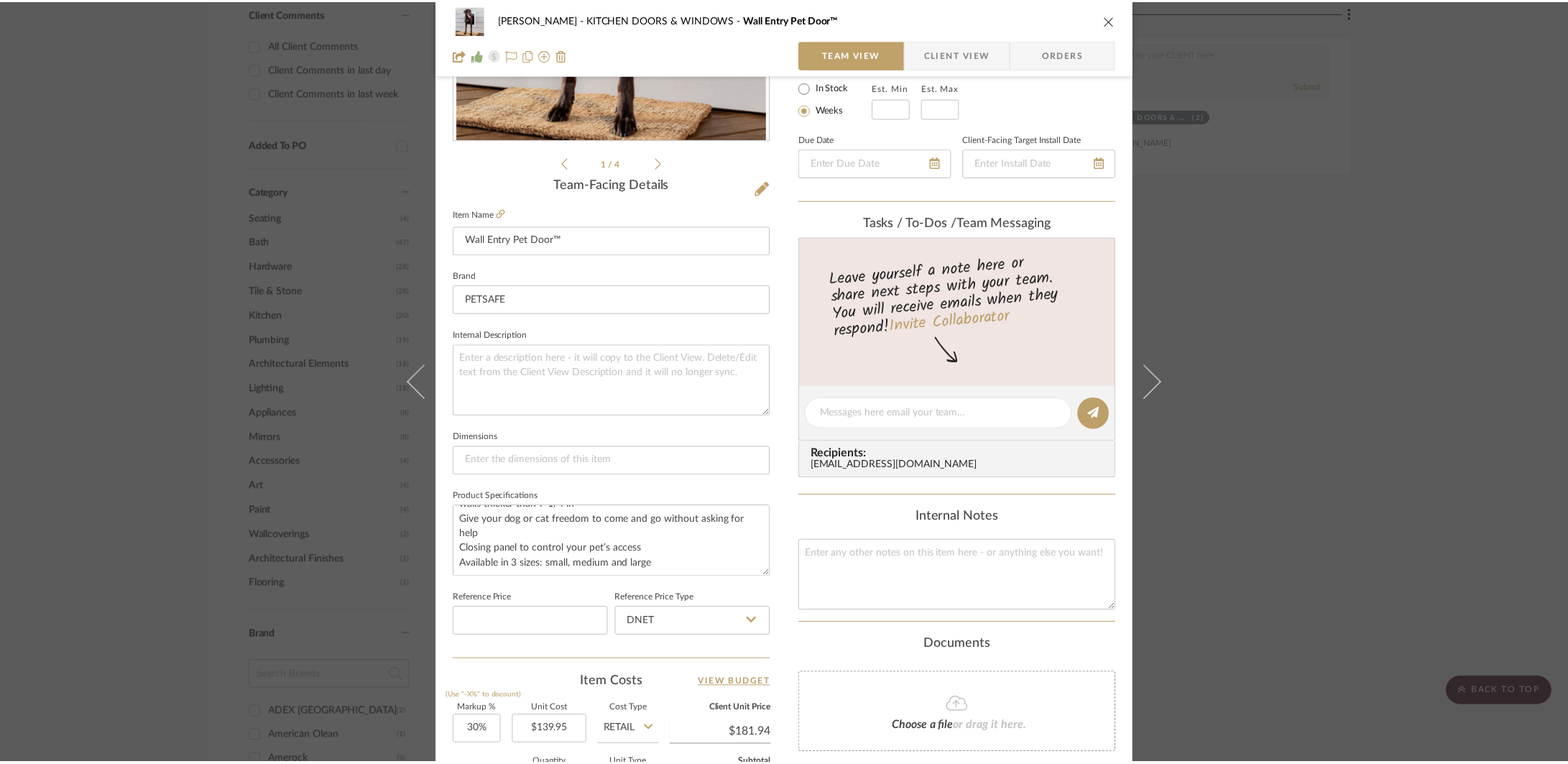
scroll to position [1053, 0]
